Goal: Book appointment/travel/reservation: Book appointment/travel/reservation

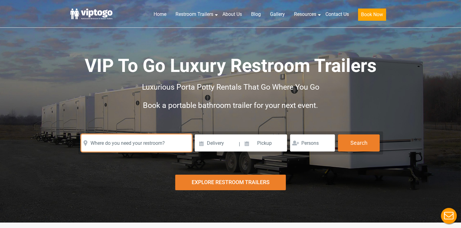
click at [141, 141] on input "text" at bounding box center [136, 142] width 110 height 17
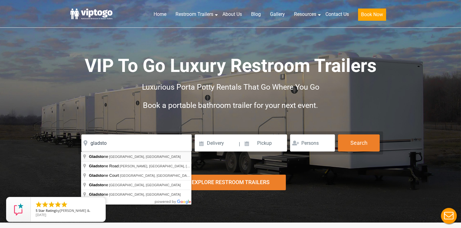
type input "[GEOGRAPHIC_DATA], [GEOGRAPHIC_DATA], [GEOGRAPHIC_DATA]"
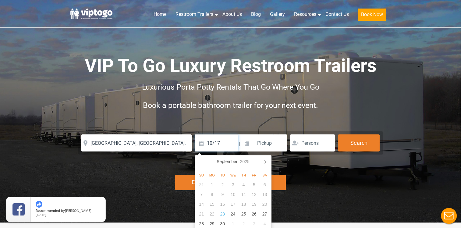
type input "10/17"
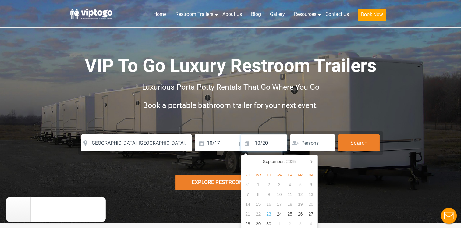
type input "10/20"
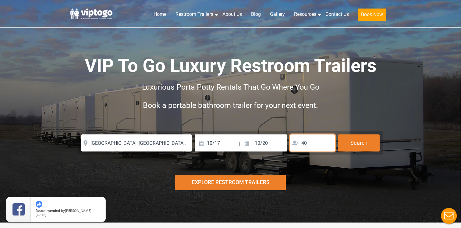
type input "4"
type input "5"
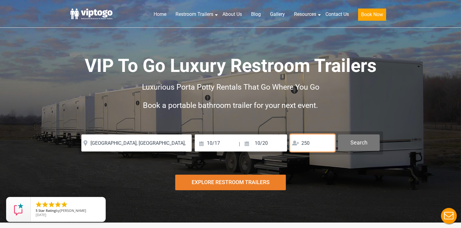
type input "250"
click at [369, 142] on button "Search" at bounding box center [359, 142] width 42 height 16
click at [360, 143] on button "Search" at bounding box center [359, 142] width 42 height 16
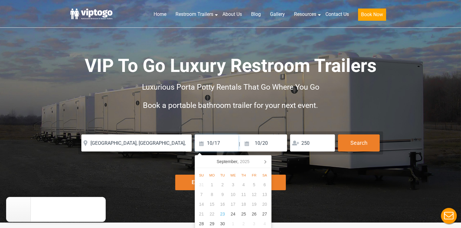
click at [206, 145] on input "10/17" at bounding box center [217, 142] width 44 height 17
click at [267, 161] on icon at bounding box center [265, 162] width 10 height 10
click at [253, 205] on div "17" at bounding box center [254, 204] width 11 height 10
type input "10/17/2025"
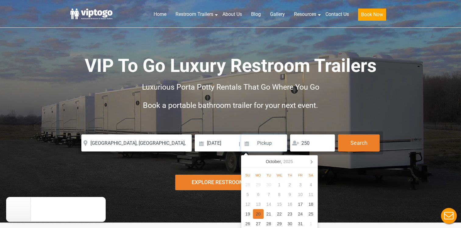
click at [258, 214] on div "20" at bounding box center [258, 214] width 11 height 10
type input "10/20/2025"
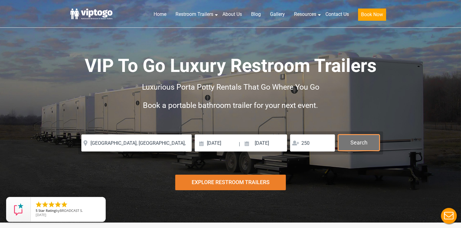
click at [364, 141] on button "Search" at bounding box center [359, 142] width 42 height 16
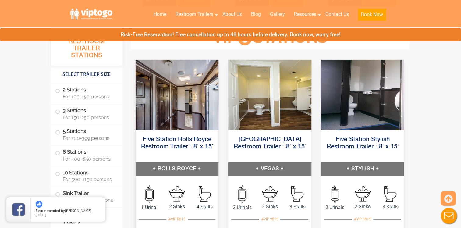
scroll to position [915, 0]
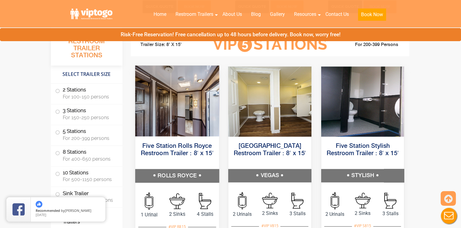
click at [174, 158] on h5 "Five Station Rolls Royce Restroom Trailer : 8′ x 15′" at bounding box center [177, 153] width 84 height 31
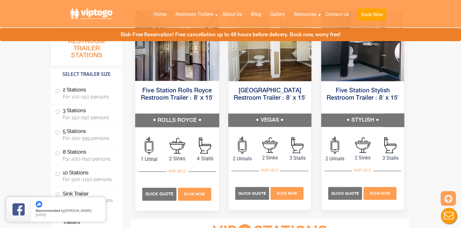
scroll to position [1006, 0]
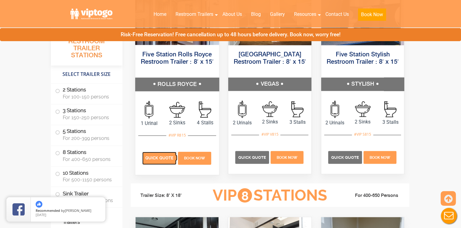
click at [163, 160] on p "Quick Quote" at bounding box center [159, 158] width 34 height 13
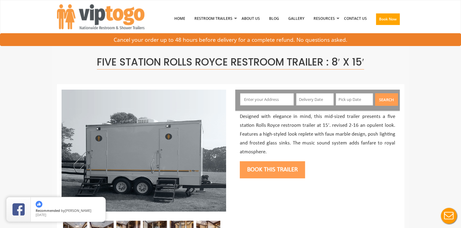
click at [260, 102] on input "text" at bounding box center [267, 99] width 54 height 12
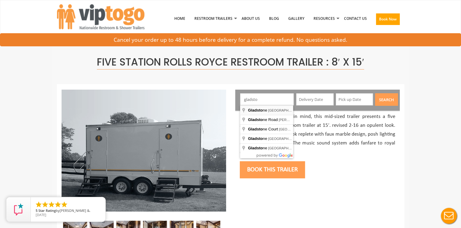
type input "[GEOGRAPHIC_DATA], [GEOGRAPHIC_DATA], [GEOGRAPHIC_DATA]"
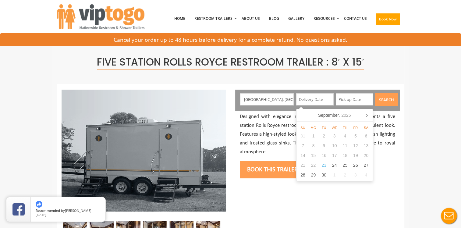
click at [308, 98] on input "text" at bounding box center [315, 99] width 38 height 12
click at [348, 168] on div "25" at bounding box center [345, 165] width 11 height 10
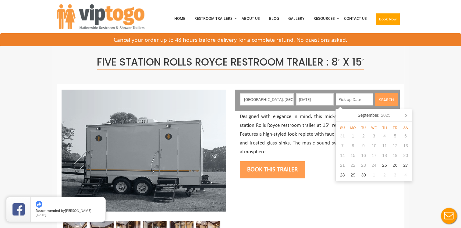
click at [317, 98] on input "[DATE]" at bounding box center [315, 99] width 38 height 12
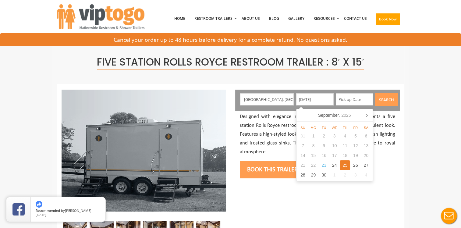
click at [307, 100] on input "[DATE]" at bounding box center [315, 99] width 38 height 12
drag, startPoint x: 309, startPoint y: 99, endPoint x: 292, endPoint y: 99, distance: 17.1
click at [293, 99] on div "[DATE]" at bounding box center [310, 99] width 41 height 13
type input "[DATE]"
click at [344, 98] on input "text" at bounding box center [355, 99] width 38 height 12
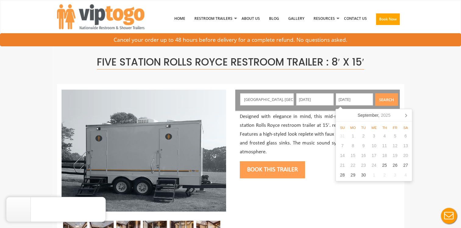
type input "[DATE]"
click at [387, 99] on button "Search" at bounding box center [386, 99] width 23 height 13
